Goal: Task Accomplishment & Management: Use online tool/utility

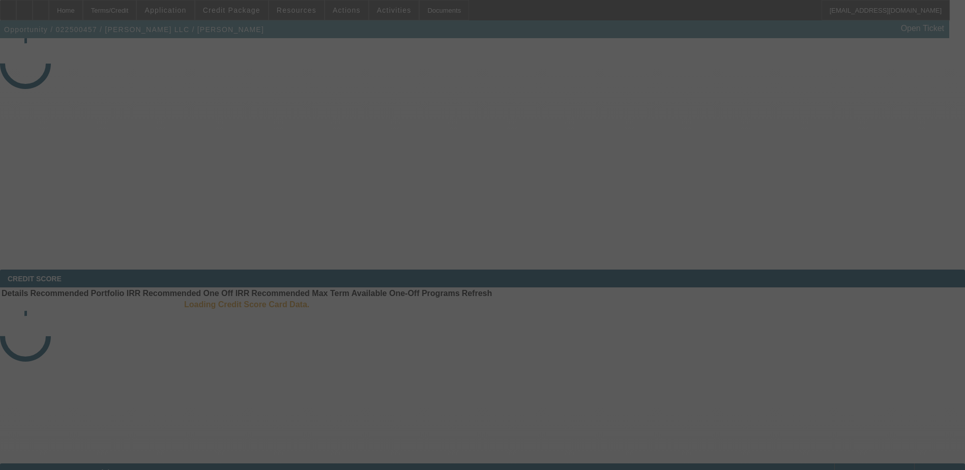
select select "4"
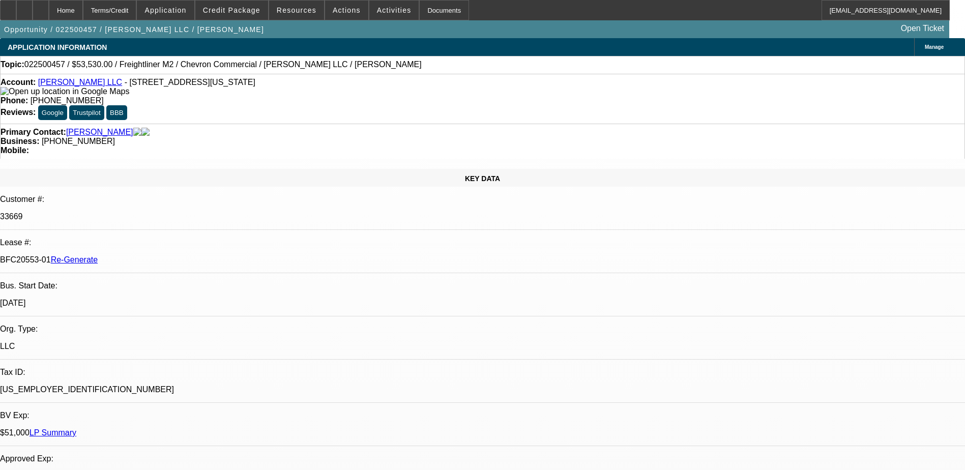
select select "0"
select select "2"
select select "0"
select select "1"
select select "2"
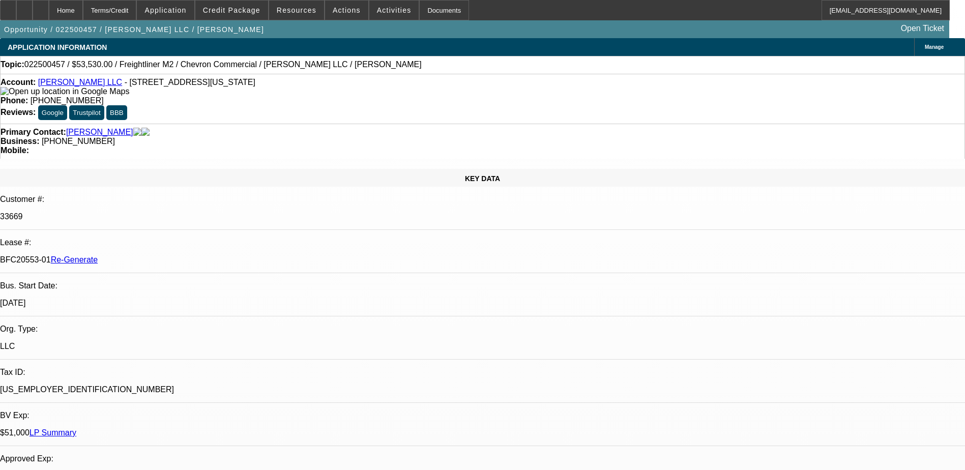
select select "6"
click at [378, 10] on span "Activities" at bounding box center [394, 10] width 35 height 8
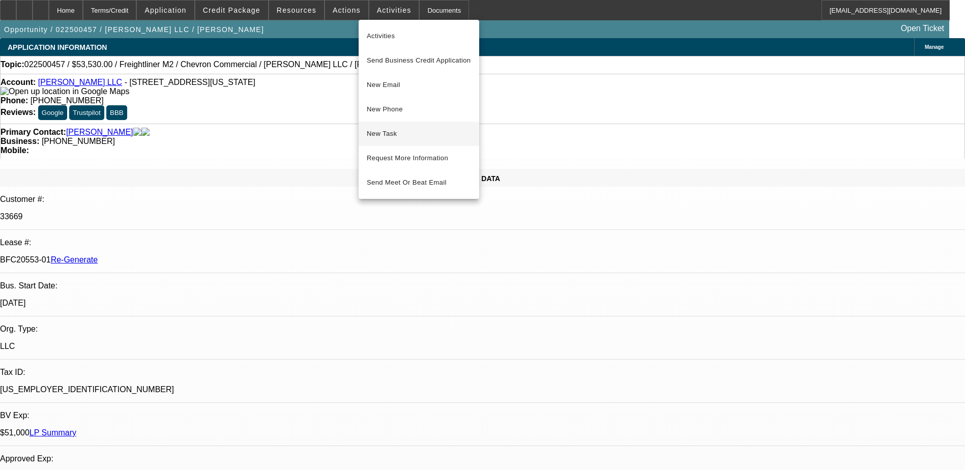
click at [388, 127] on button "New Task" at bounding box center [419, 134] width 121 height 24
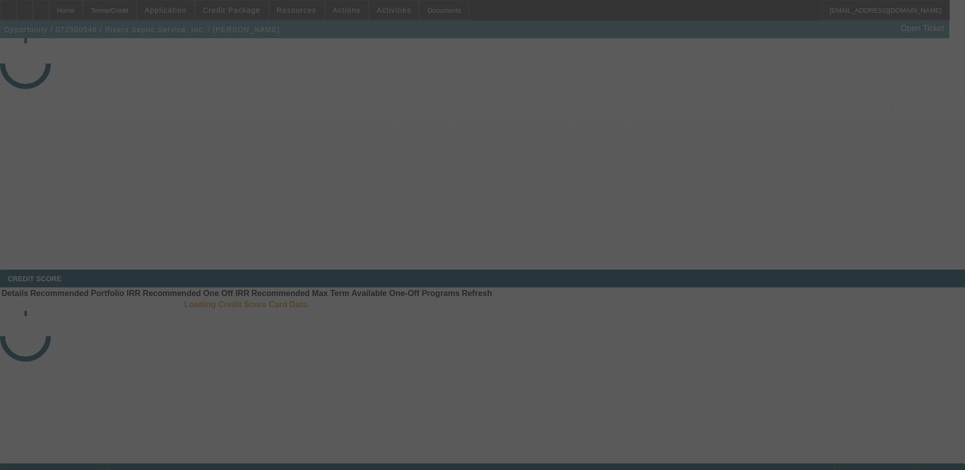
select select "3"
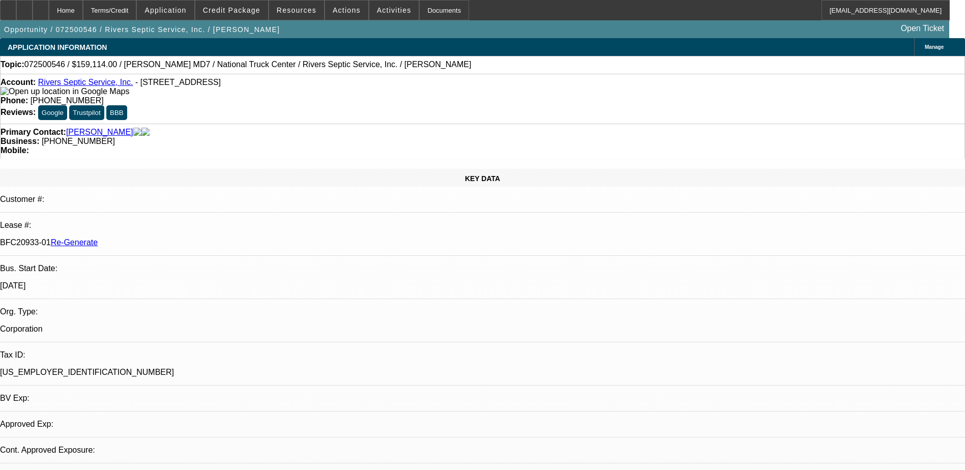
select select "0"
select select "6"
click at [422, 8] on div "Documents" at bounding box center [444, 10] width 50 height 20
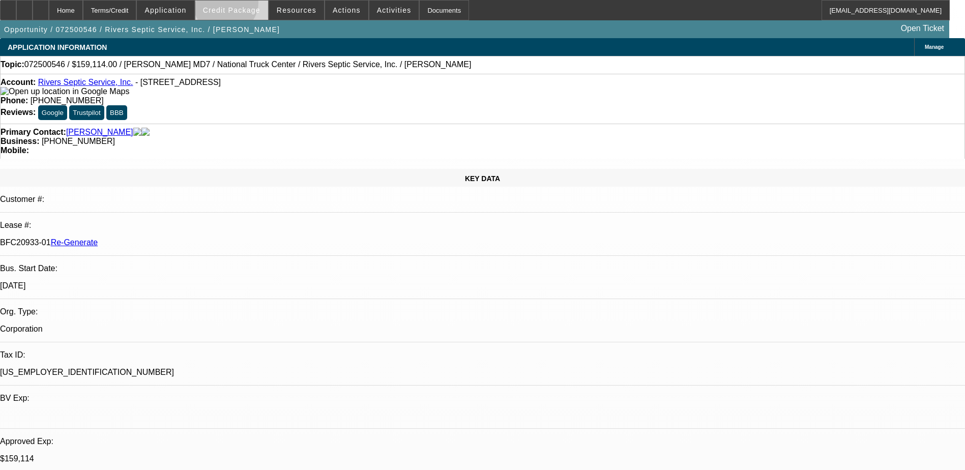
click at [242, 5] on span at bounding box center [231, 10] width 73 height 24
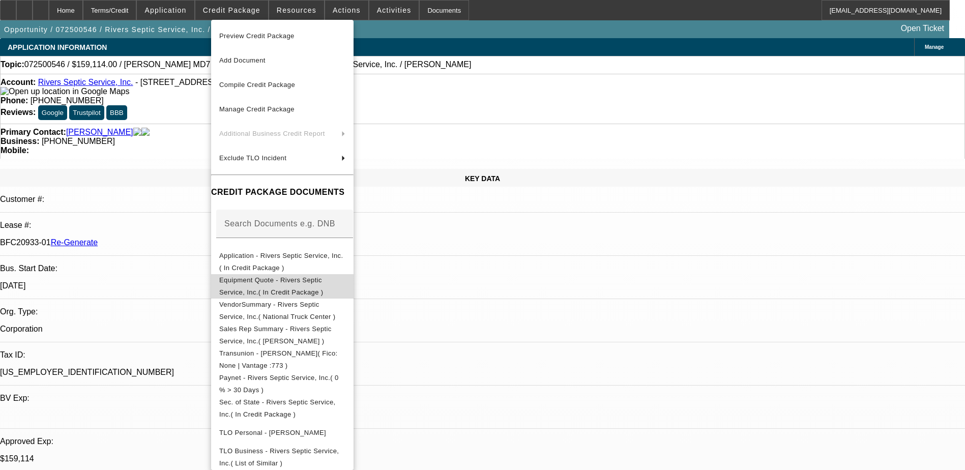
click at [284, 283] on span "Equipment Quote - Rivers Septic Service, Inc.( In Credit Package )" at bounding box center [271, 286] width 104 height 20
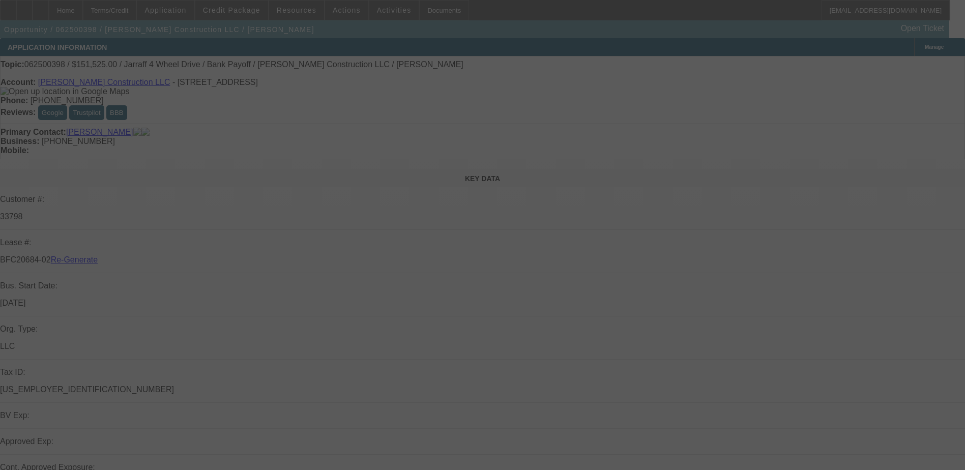
select select "4"
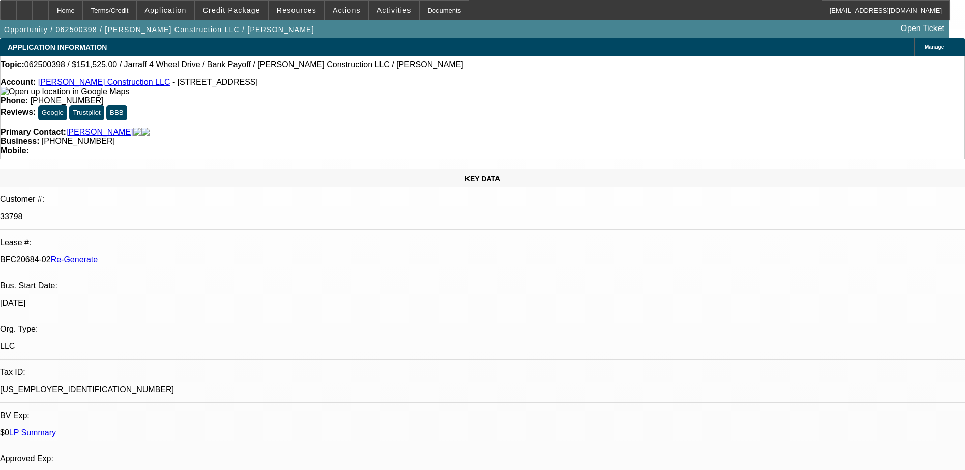
select select "0"
select select "1"
select select "2"
select select "6"
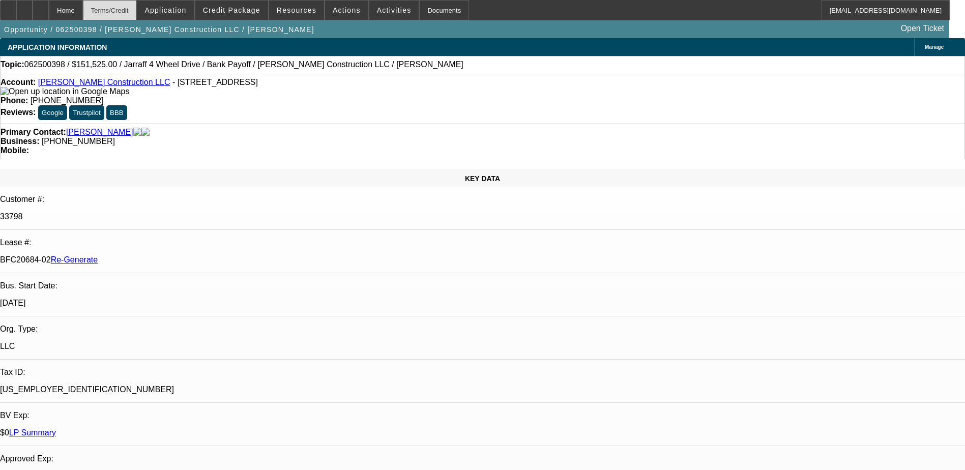
click at [134, 7] on div "Terms/Credit" at bounding box center [110, 10] width 54 height 20
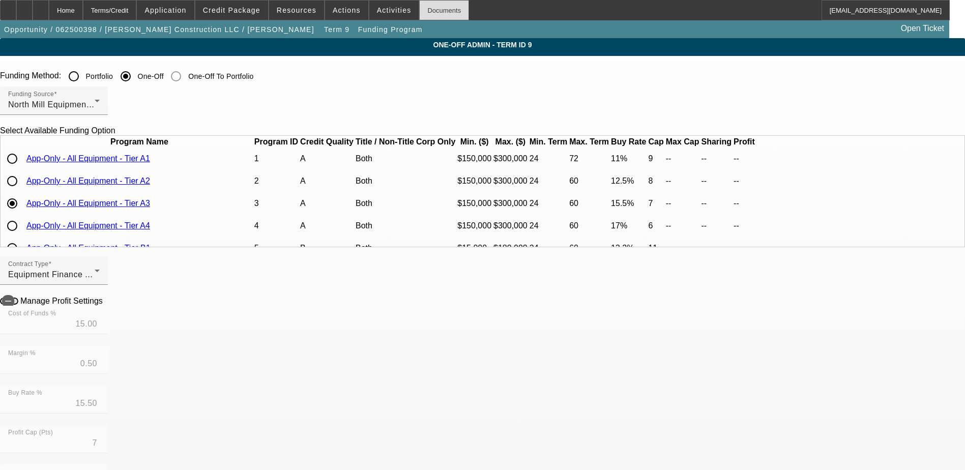
click at [421, 7] on div "Documents" at bounding box center [444, 10] width 50 height 20
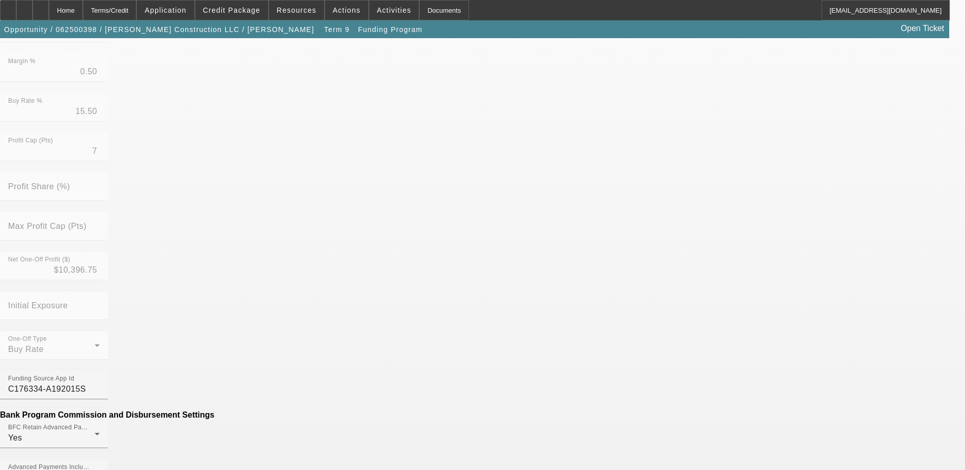
scroll to position [305, 0]
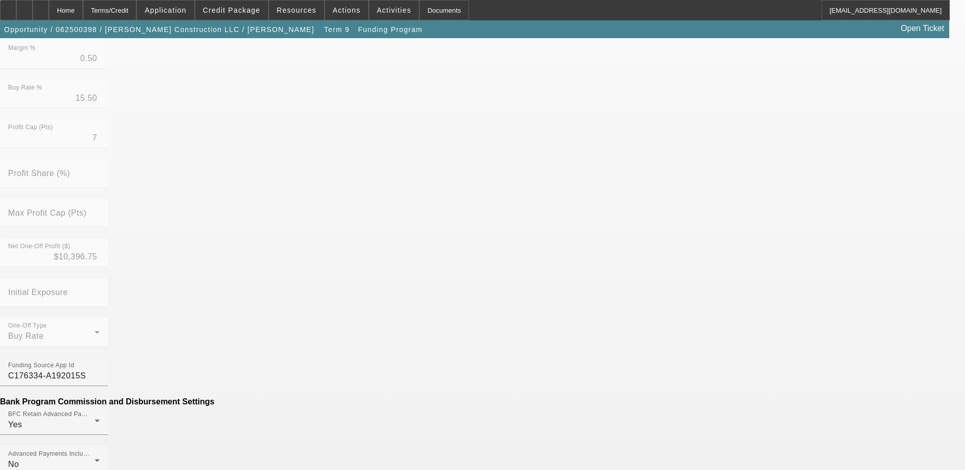
type input "$200.00"
click at [394, 311] on mat-option "No" at bounding box center [408, 316] width 133 height 24
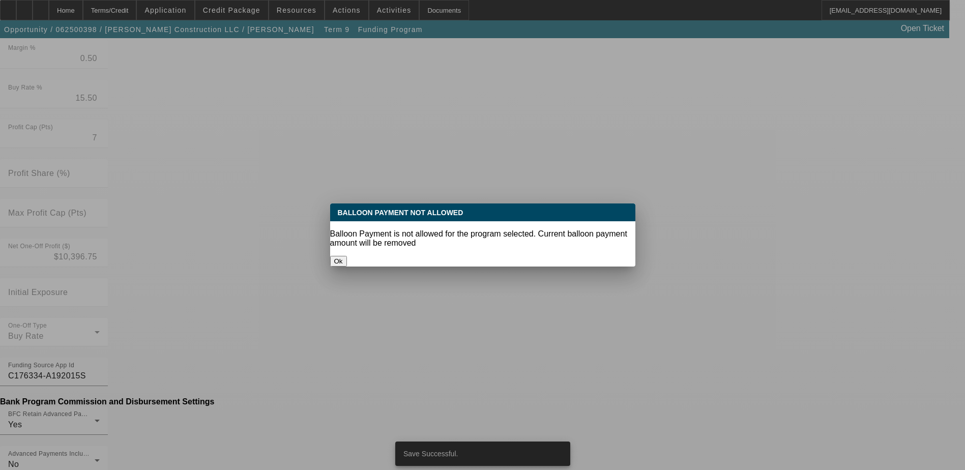
click at [347, 256] on button "Ok" at bounding box center [338, 261] width 17 height 11
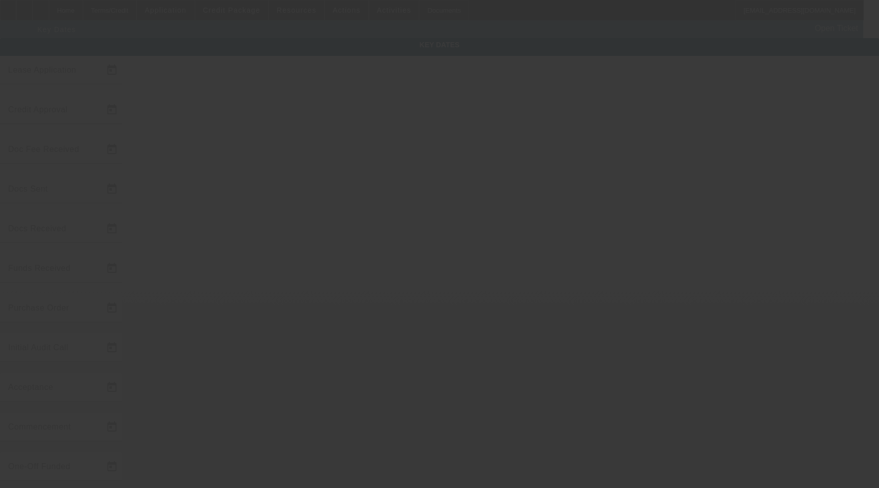
type input "[DATE]"
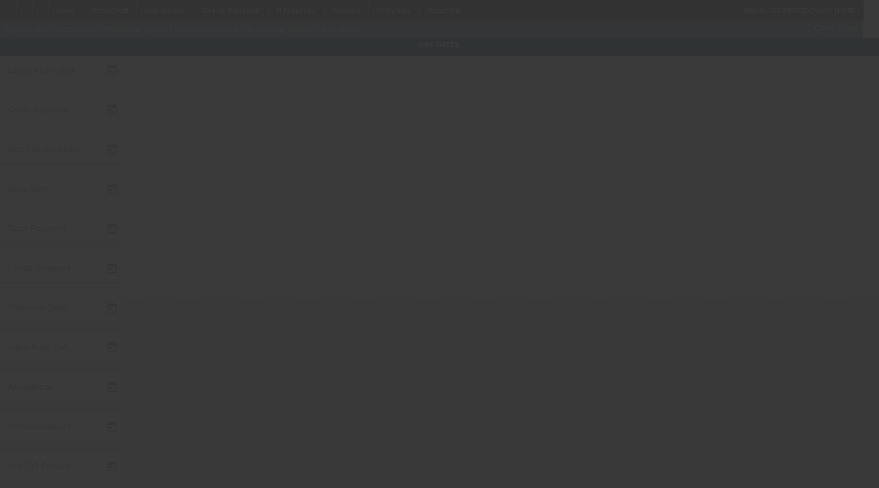
type input "[DATE]"
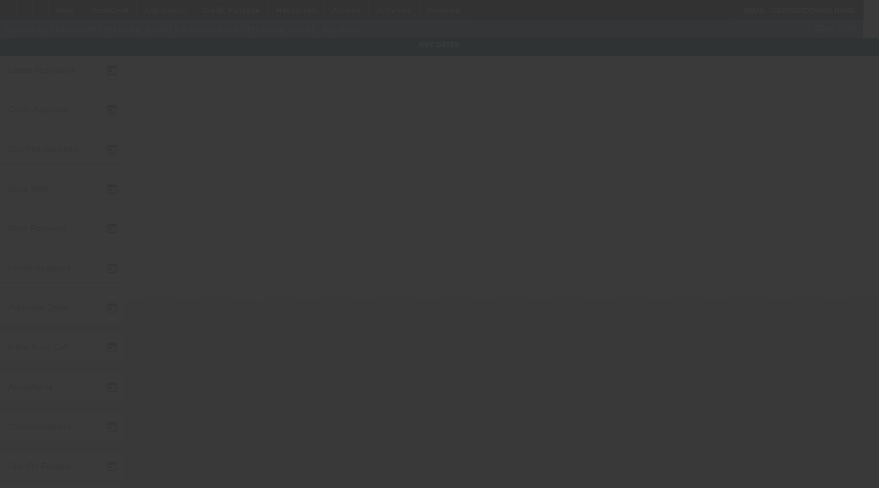
type input "[DATE]"
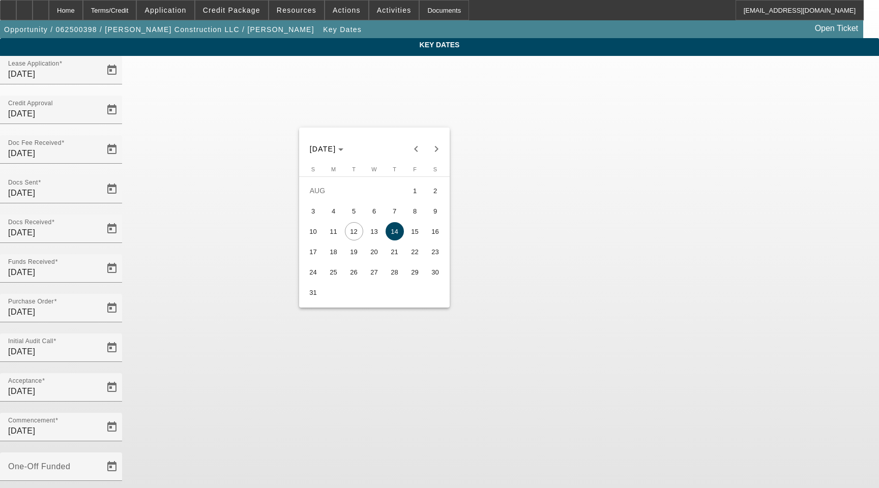
click at [414, 236] on span "15" at bounding box center [415, 231] width 18 height 18
type input "8/15/2025"
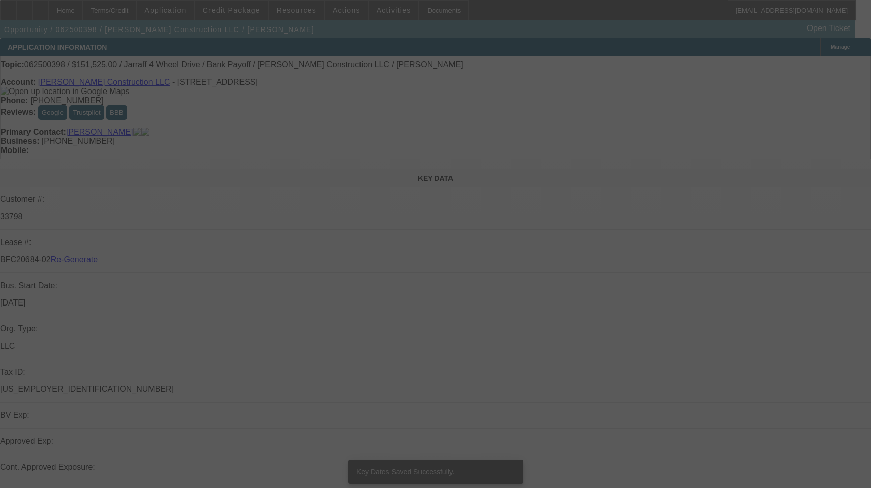
select select "4"
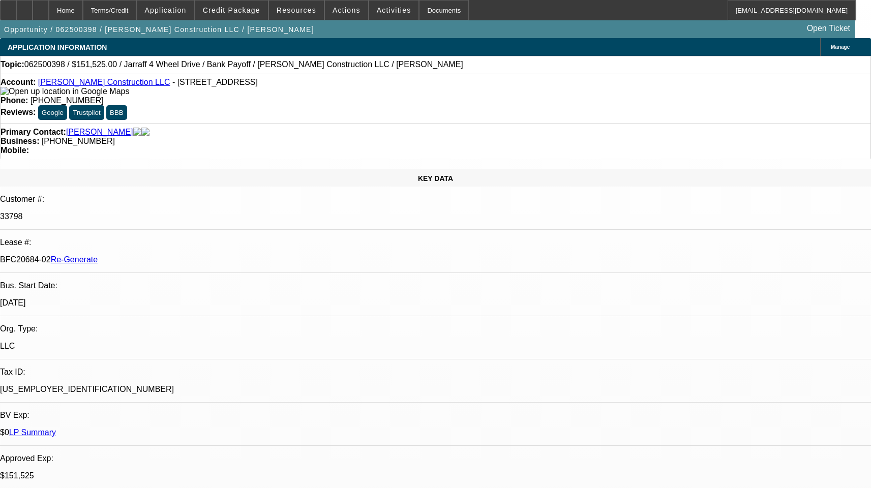
select select "0"
select select "2"
select select "0"
select select "6"
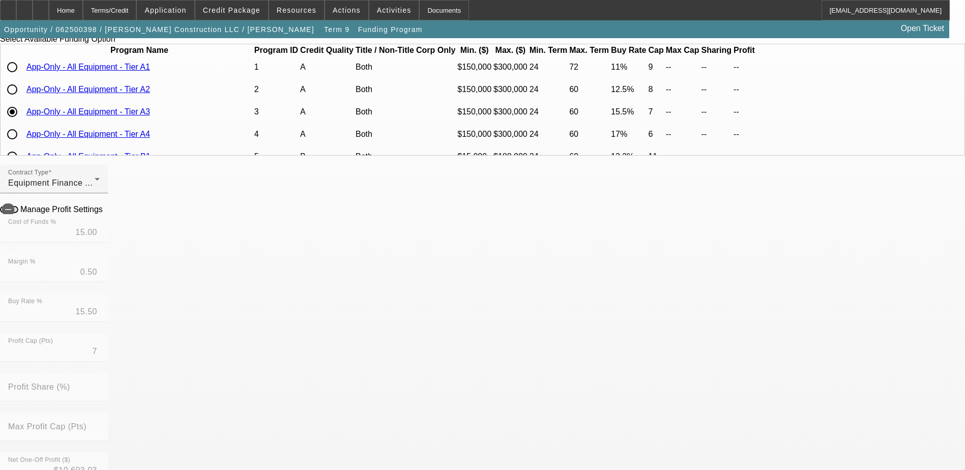
scroll to position [102, 0]
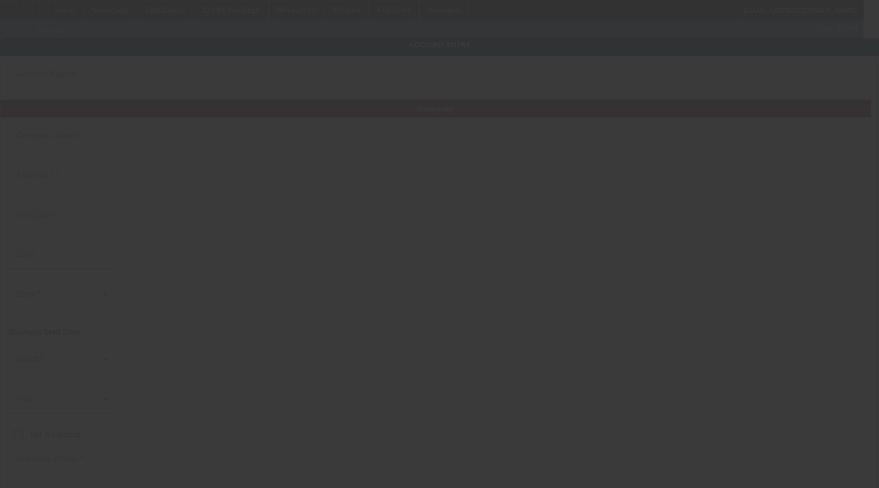
type input "[PERSON_NAME] Construction LLC"
type input "2209 Twin Creek Rd"
type input "39452"
type input "Lucedale"
type input "[PHONE_NUMBER]"
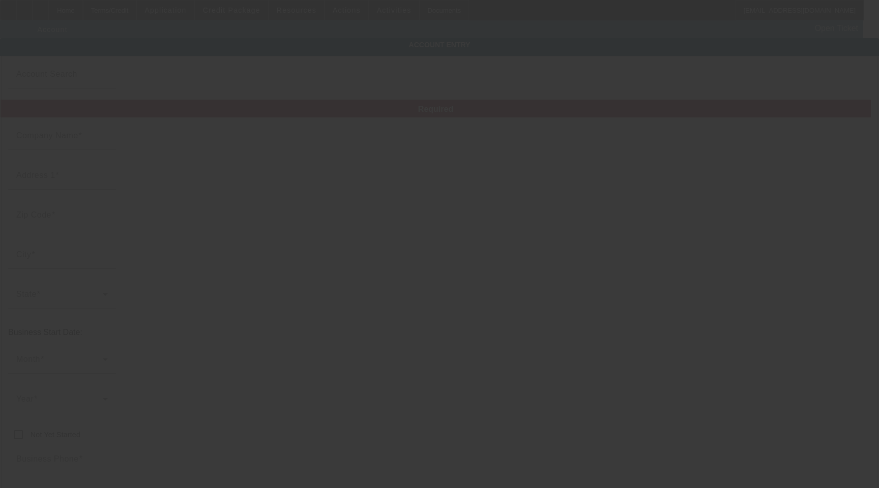
type input "George"
type input "[US_EMPLOYER_IDENTIFICATION_NUMBER]"
type input "https://jtconstructionms.com/"
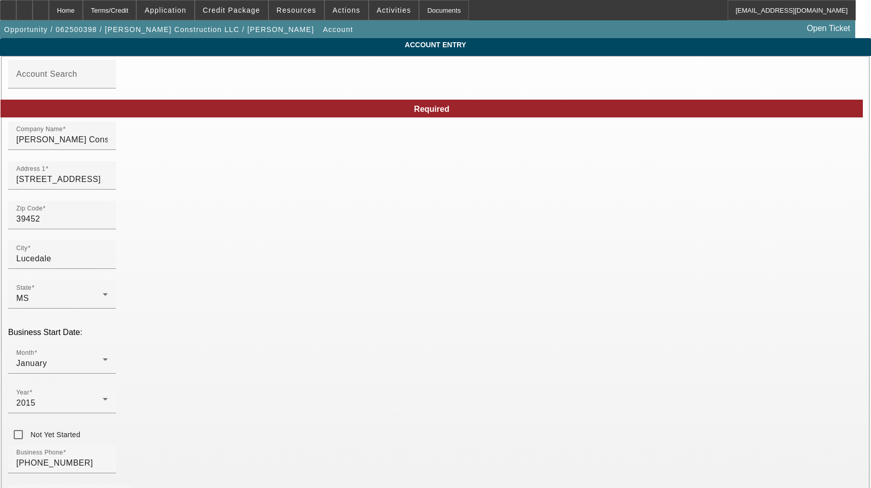
type input "6/17/2025"
paste input "timkittrell@jtconstructionllc.org"
type input "timkittrell@jtconstructionllc.org"
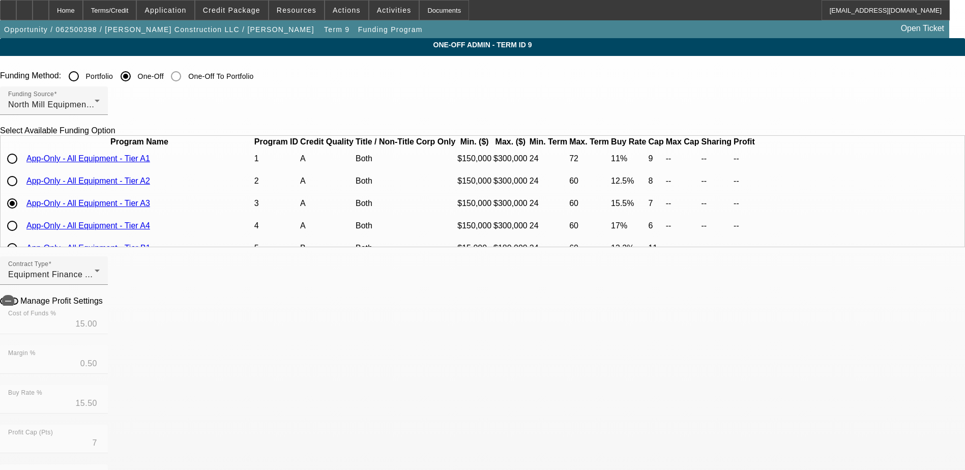
scroll to position [102, 0]
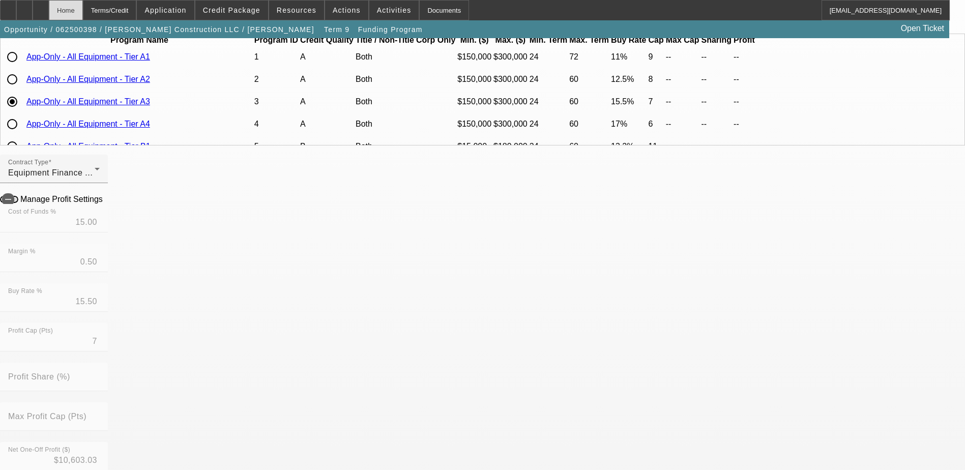
click at [83, 6] on div "Home" at bounding box center [66, 10] width 34 height 20
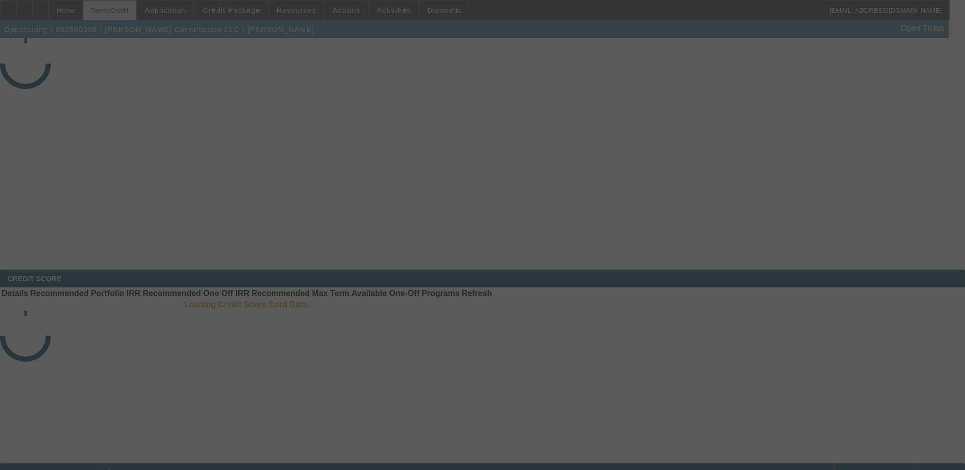
select select "4"
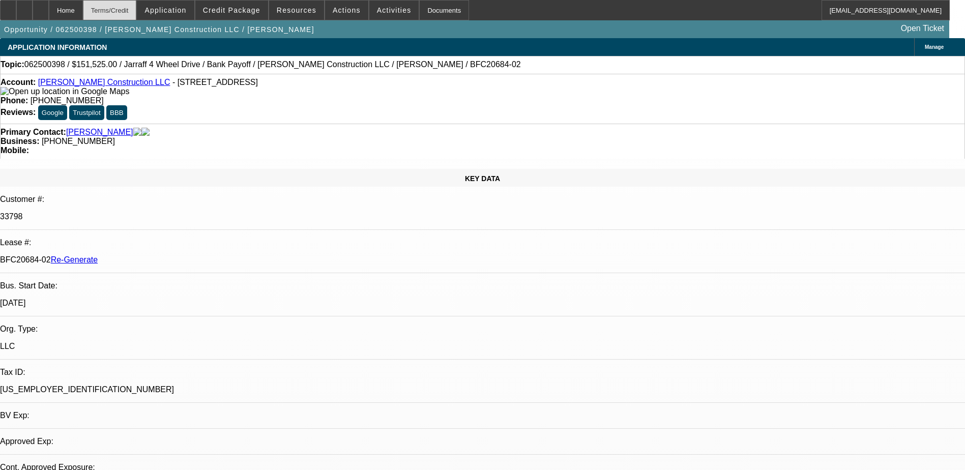
select select "0"
select select "2"
select select "0"
select select "6"
drag, startPoint x: 117, startPoint y: 171, endPoint x: 162, endPoint y: 171, distance: 44.8
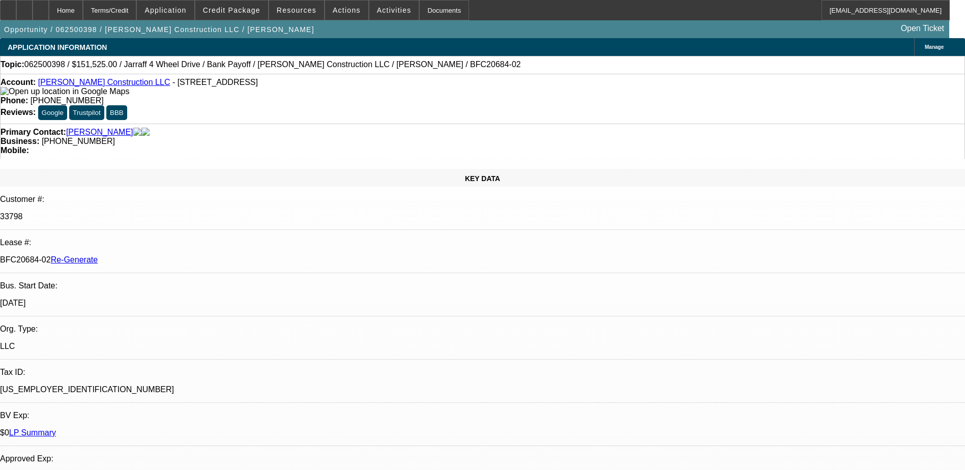
click at [162, 255] on div "BFC20684-02 Re-Generate" at bounding box center [482, 259] width 965 height 9
copy p "BFC20684-02"
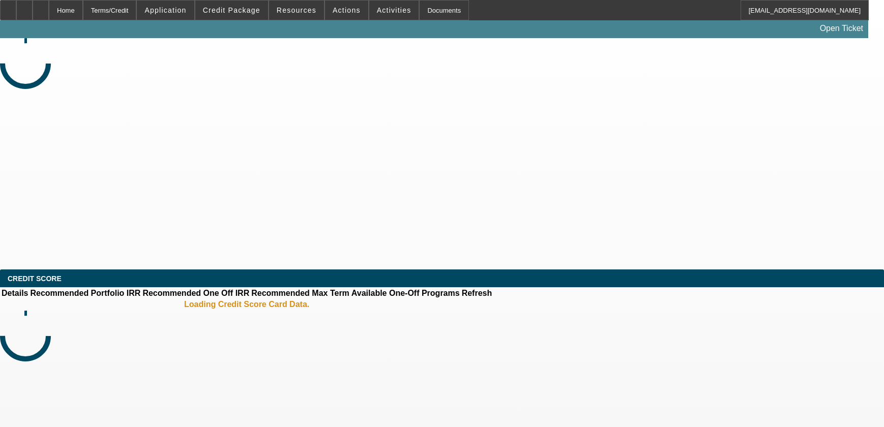
select select "3"
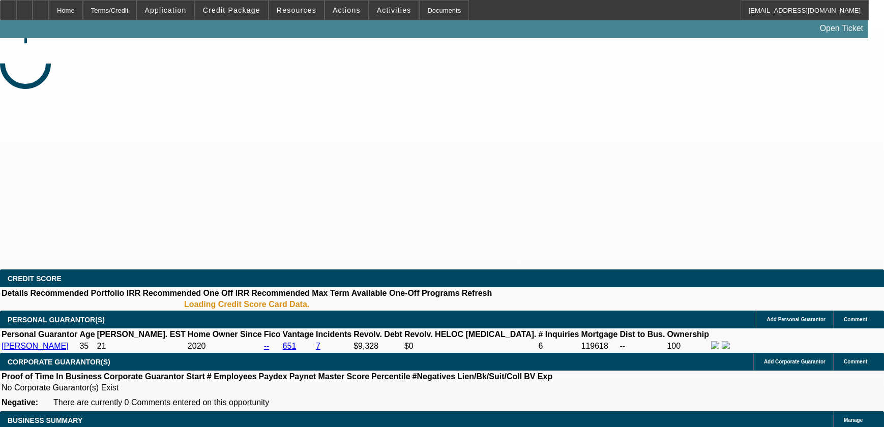
select select "0"
select select "2"
select select "0"
select select "6"
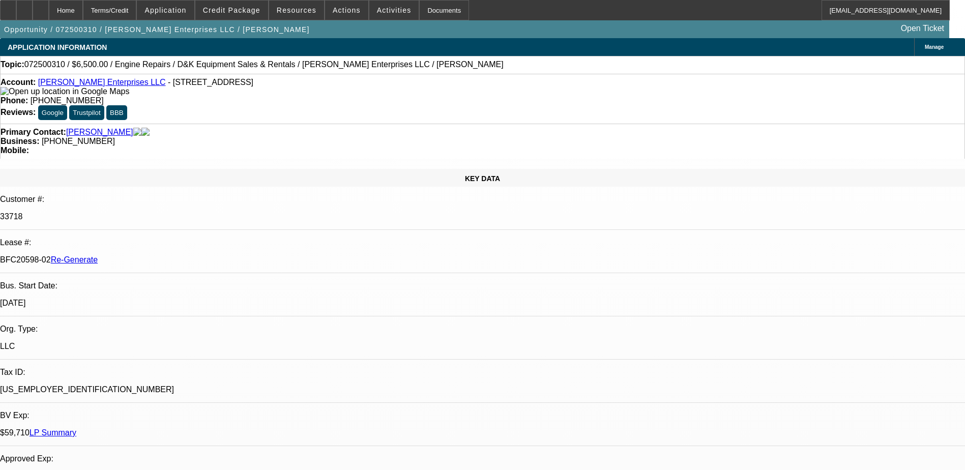
scroll to position [305, 0]
click at [384, 10] on span "Activities" at bounding box center [394, 10] width 35 height 8
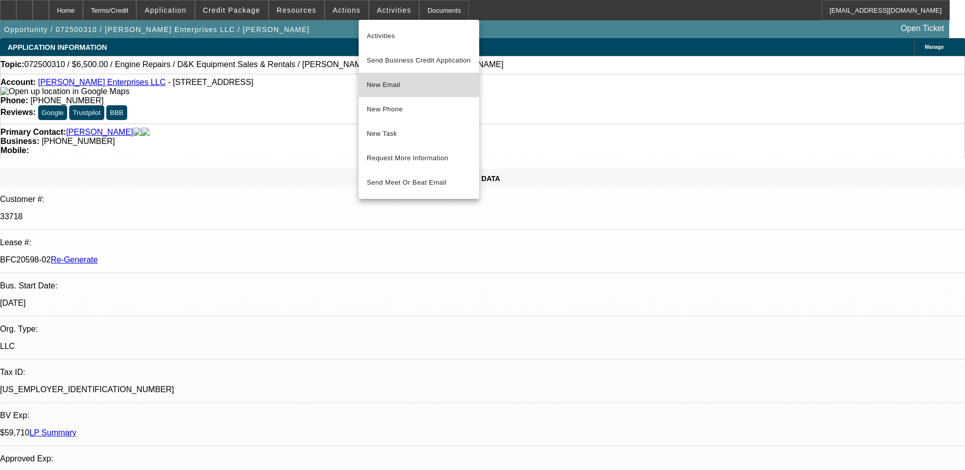
click at [400, 84] on span "New Email" at bounding box center [419, 85] width 104 height 12
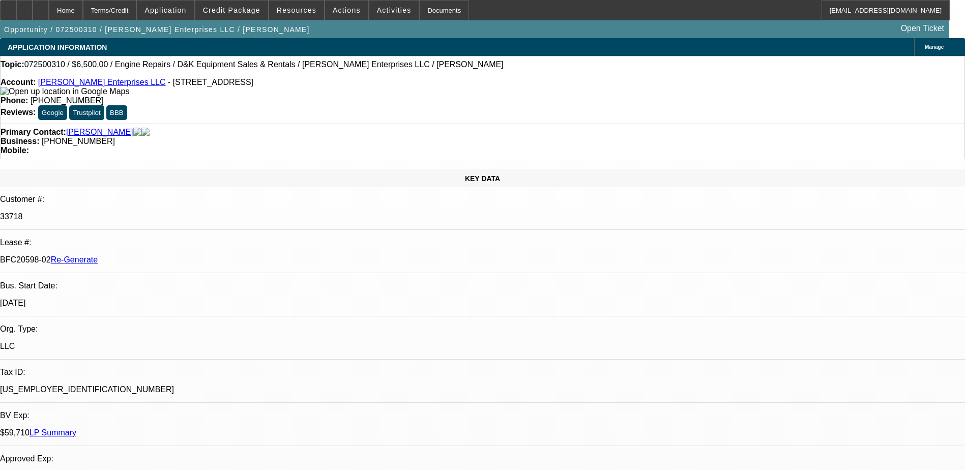
drag, startPoint x: 119, startPoint y: 170, endPoint x: 160, endPoint y: 170, distance: 41.2
click at [160, 255] on div "BFC20598-02 Re-Generate" at bounding box center [482, 259] width 965 height 9
copy p "BFC20598-02"
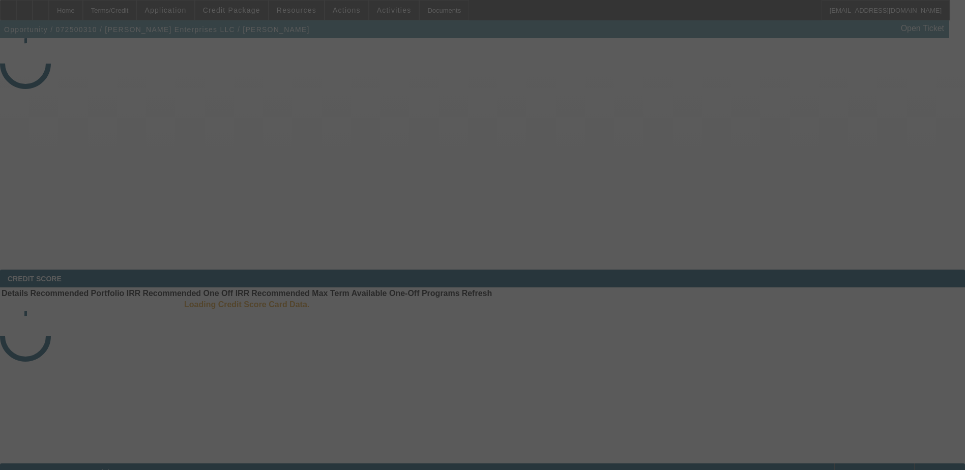
select select "3"
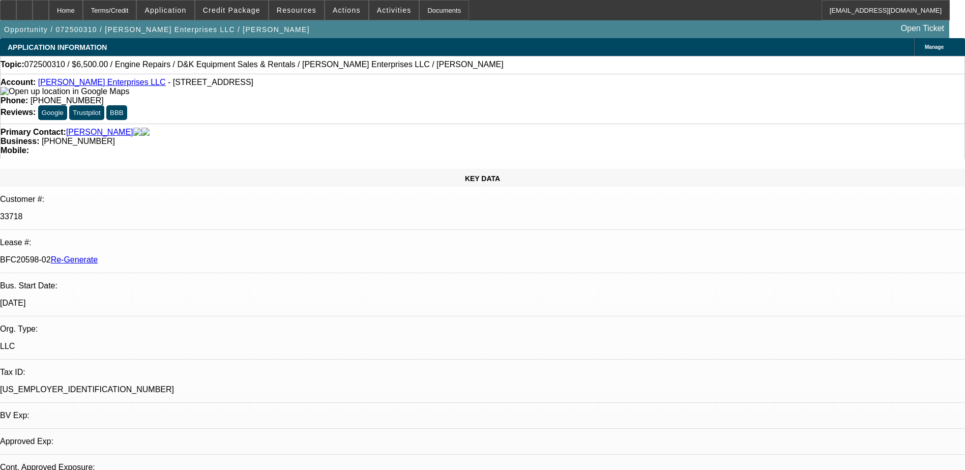
select select "0"
select select "1"
select select "2"
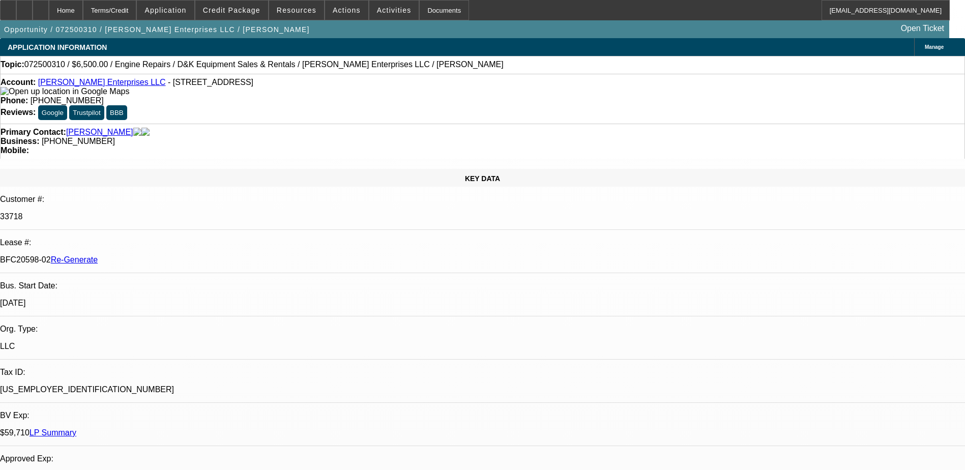
select select "6"
drag, startPoint x: 420, startPoint y: 114, endPoint x: 362, endPoint y: 117, distance: 57.5
click at [362, 124] on div "Primary Contact: [PERSON_NAME] Business: [PHONE_NUMBER] Mobile:" at bounding box center [482, 141] width 965 height 35
copy span "[PHONE_NUMBER]"
drag, startPoint x: 120, startPoint y: 169, endPoint x: 161, endPoint y: 169, distance: 41.2
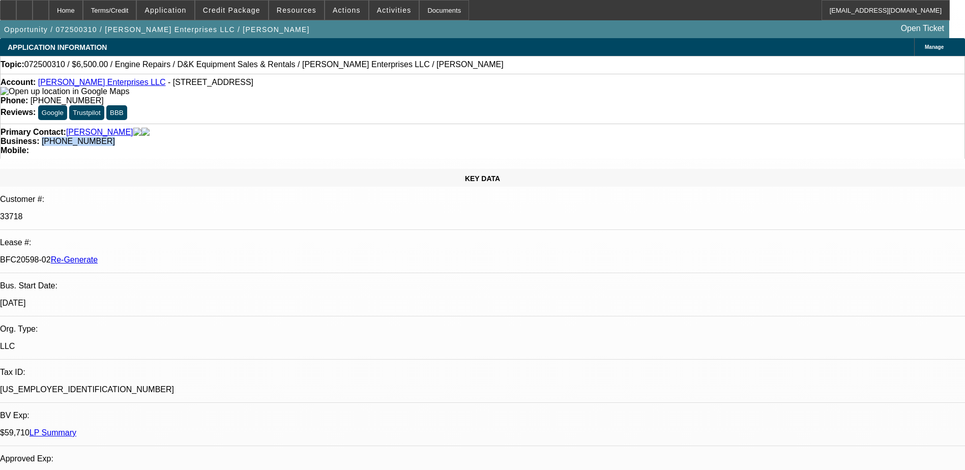
click at [161, 255] on div "BFC20598-02 Re-Generate" at bounding box center [482, 259] width 965 height 9
